Goal: Complete application form: Complete application form

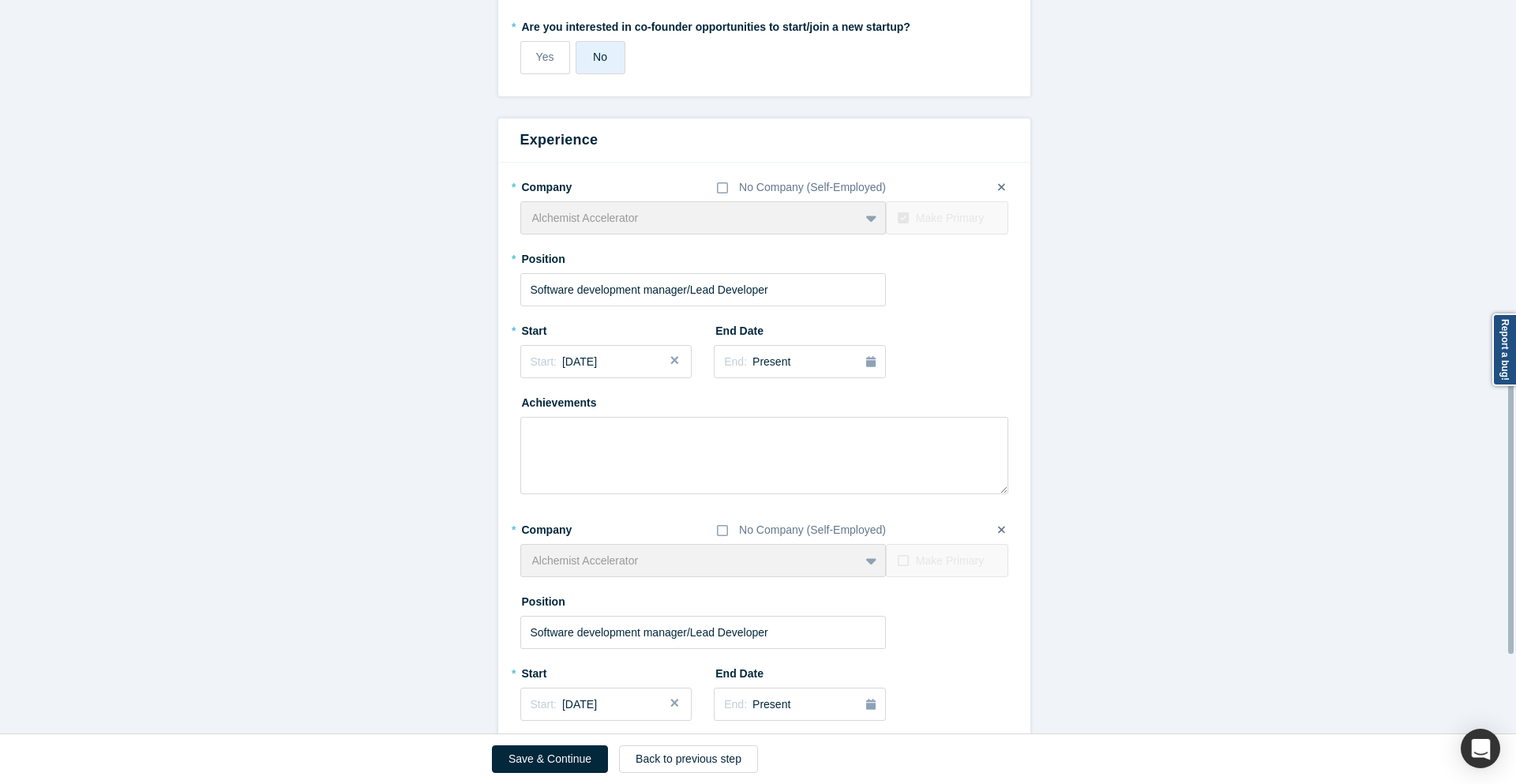
scroll to position [853, 0]
